Goal: Task Accomplishment & Management: Use online tool/utility

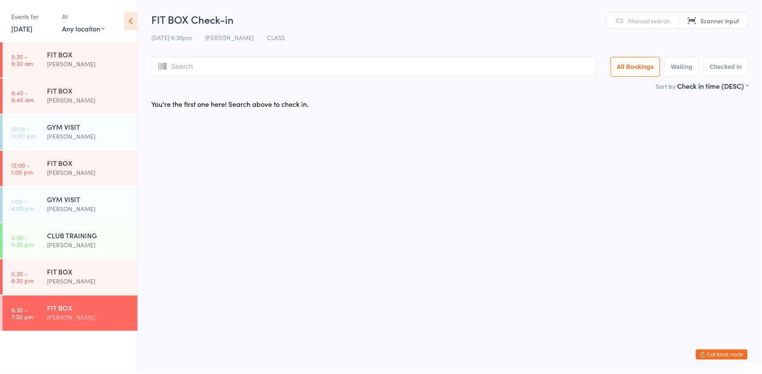
click at [23, 32] on link "[DATE]" at bounding box center [21, 28] width 21 height 9
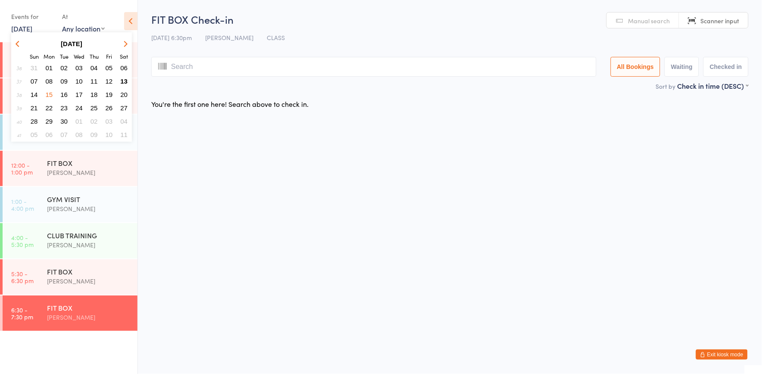
click at [64, 93] on span "16" at bounding box center [63, 94] width 7 height 7
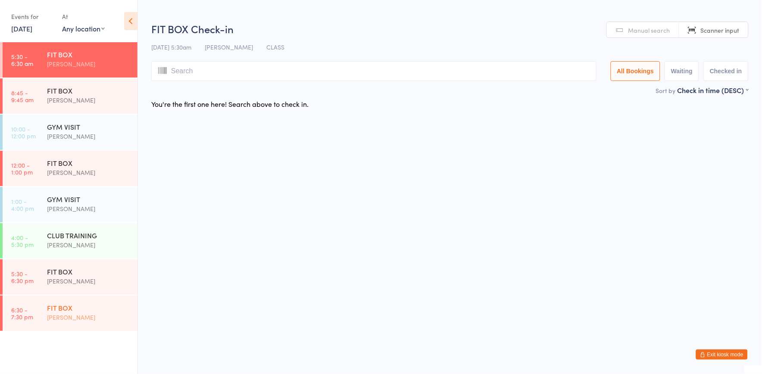
click at [128, 314] on div "[PERSON_NAME]" at bounding box center [88, 317] width 83 height 10
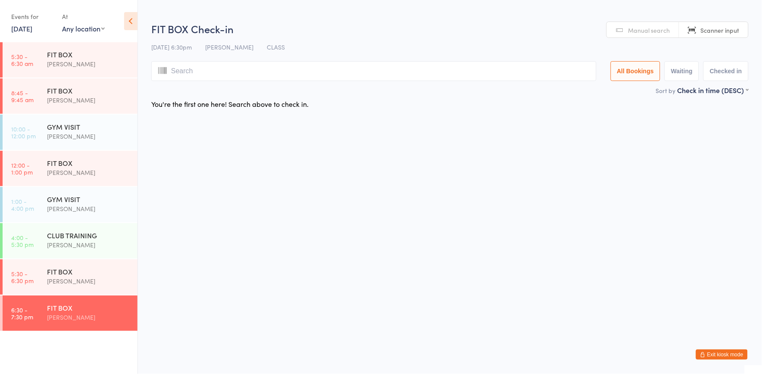
drag, startPoint x: 131, startPoint y: 312, endPoint x: 84, endPoint y: 313, distance: 47.0
click at [84, 313] on div "[PERSON_NAME]" at bounding box center [88, 317] width 83 height 10
click at [700, 27] on link "Scanner input" at bounding box center [713, 30] width 69 height 16
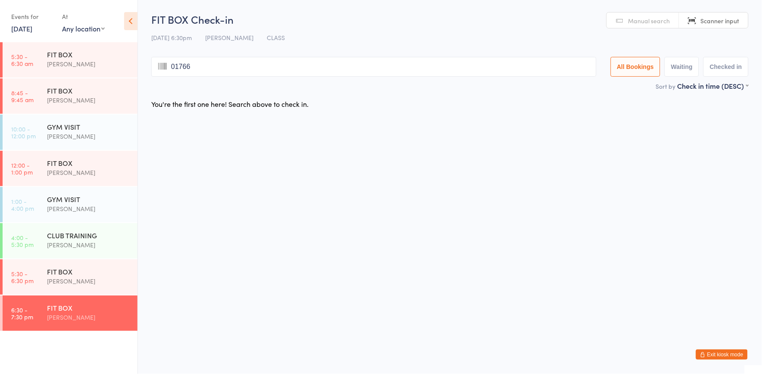
type input "01766"
